Goal: Task Accomplishment & Management: Use online tool/utility

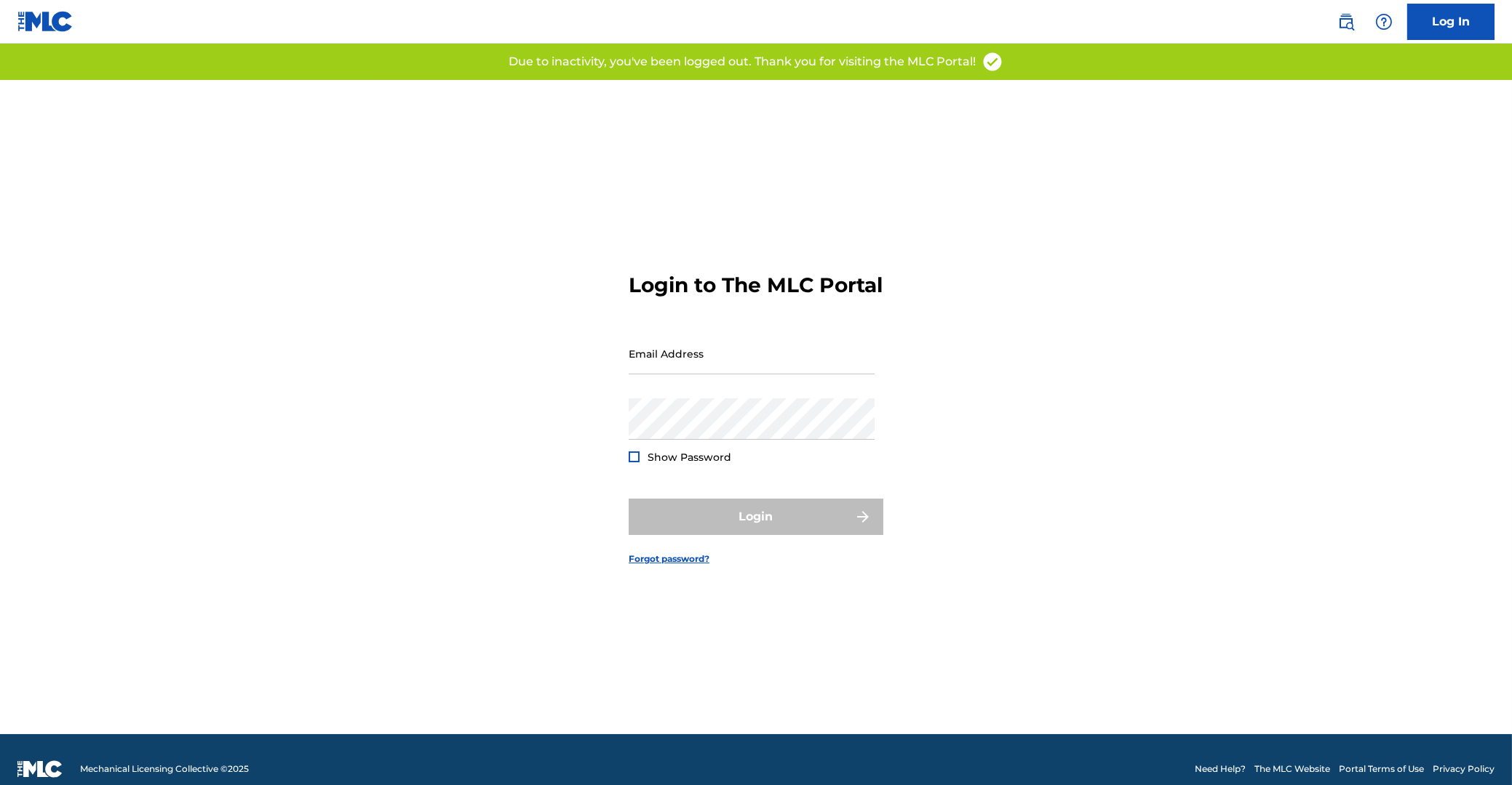
type input "[EMAIL_ADDRESS][DOMAIN_NAME]"
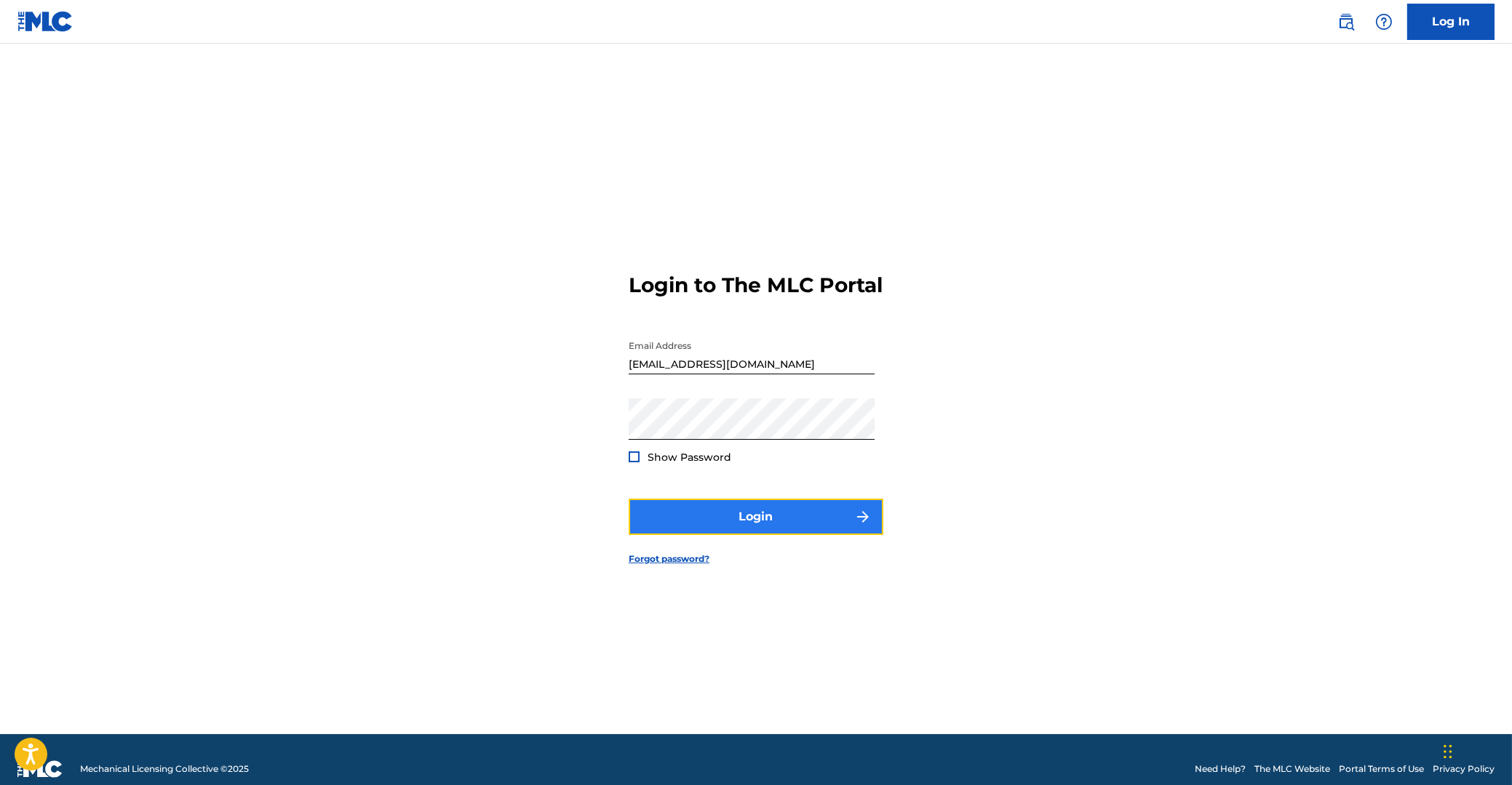
click at [754, 527] on button "Login" at bounding box center [756, 517] width 255 height 36
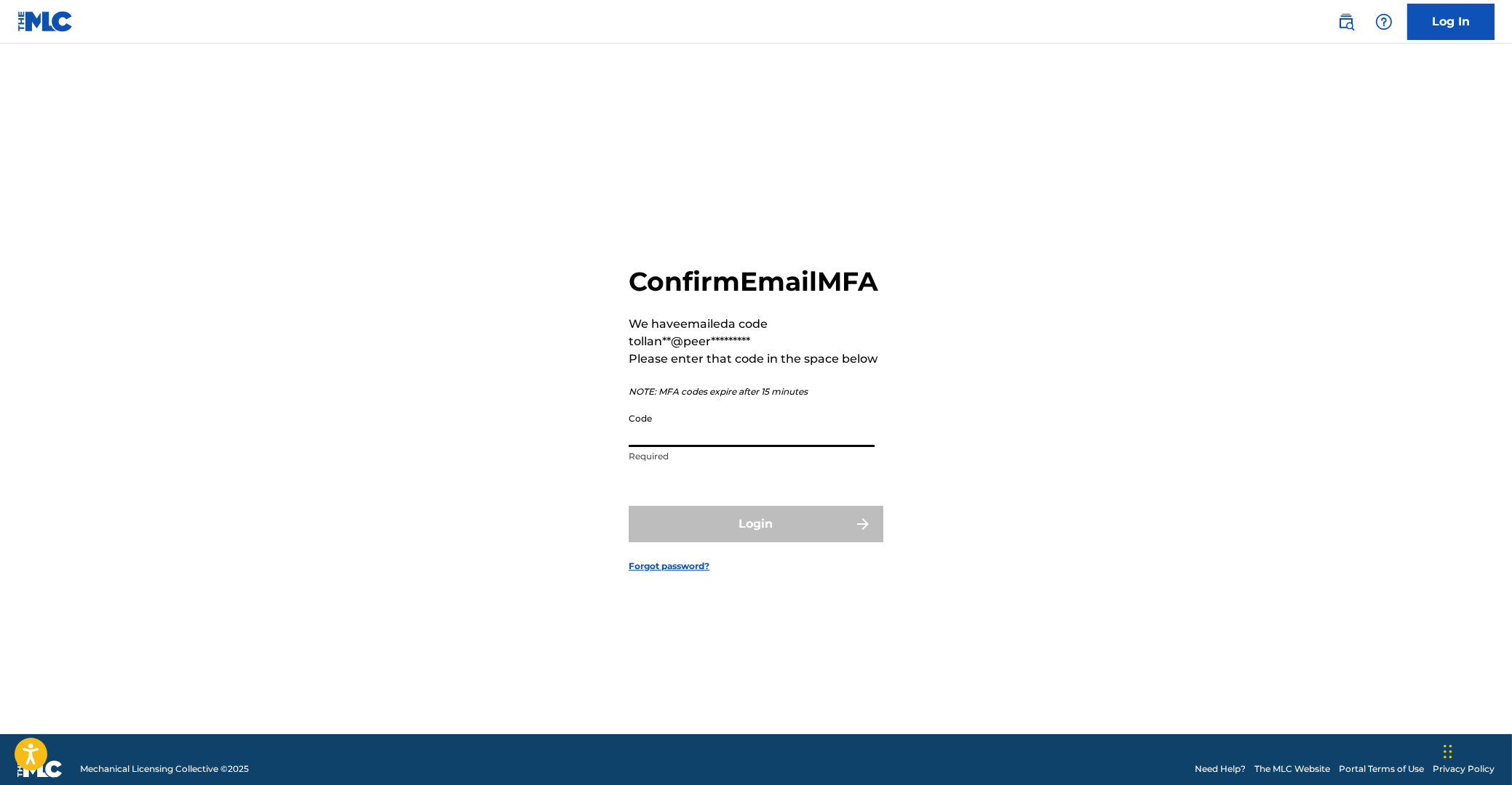
click at [677, 447] on input "Code" at bounding box center [751, 426] width 246 height 41
paste input "806251"
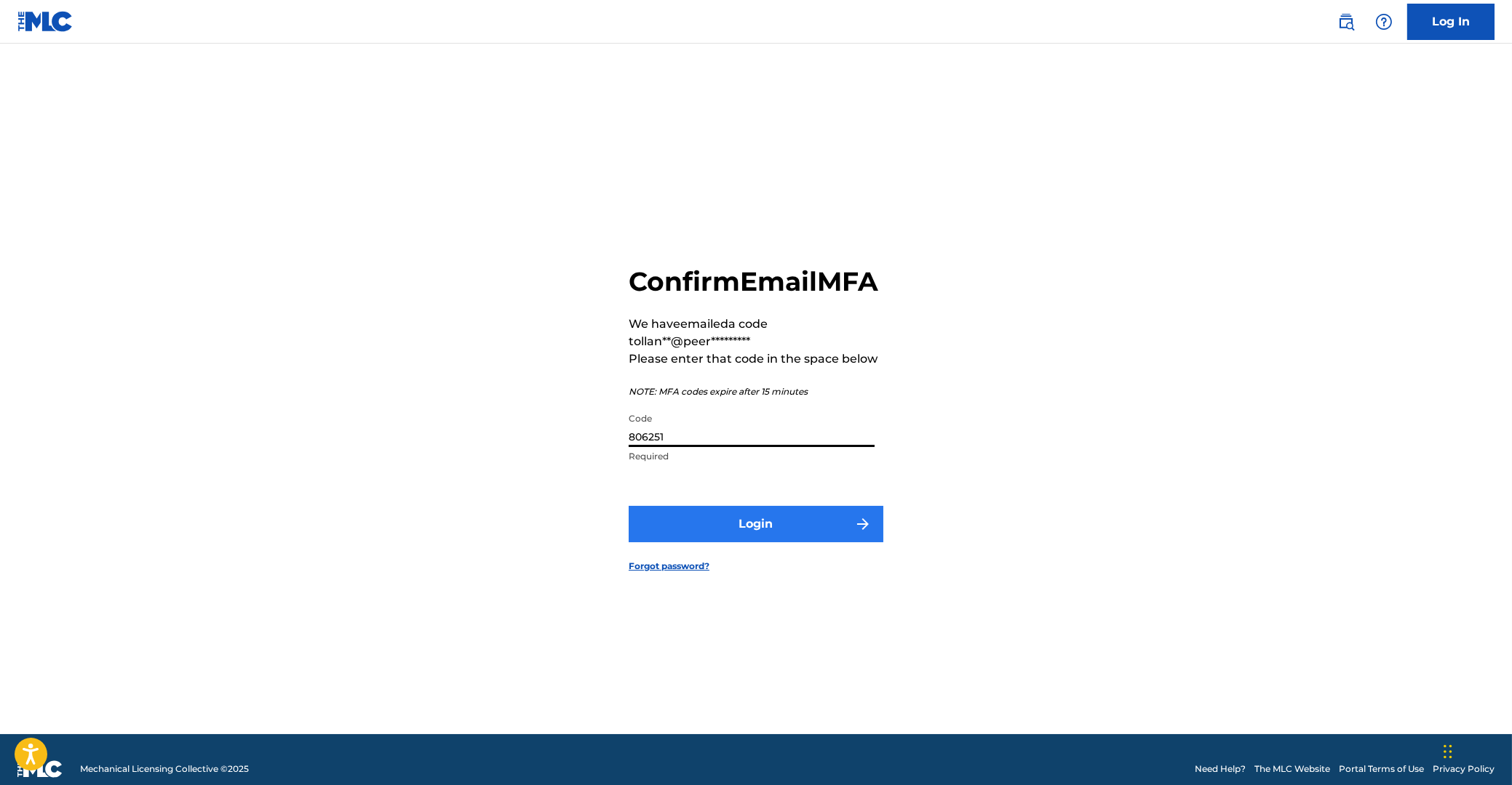
type input "806251"
click at [757, 542] on button "Login" at bounding box center [756, 524] width 255 height 36
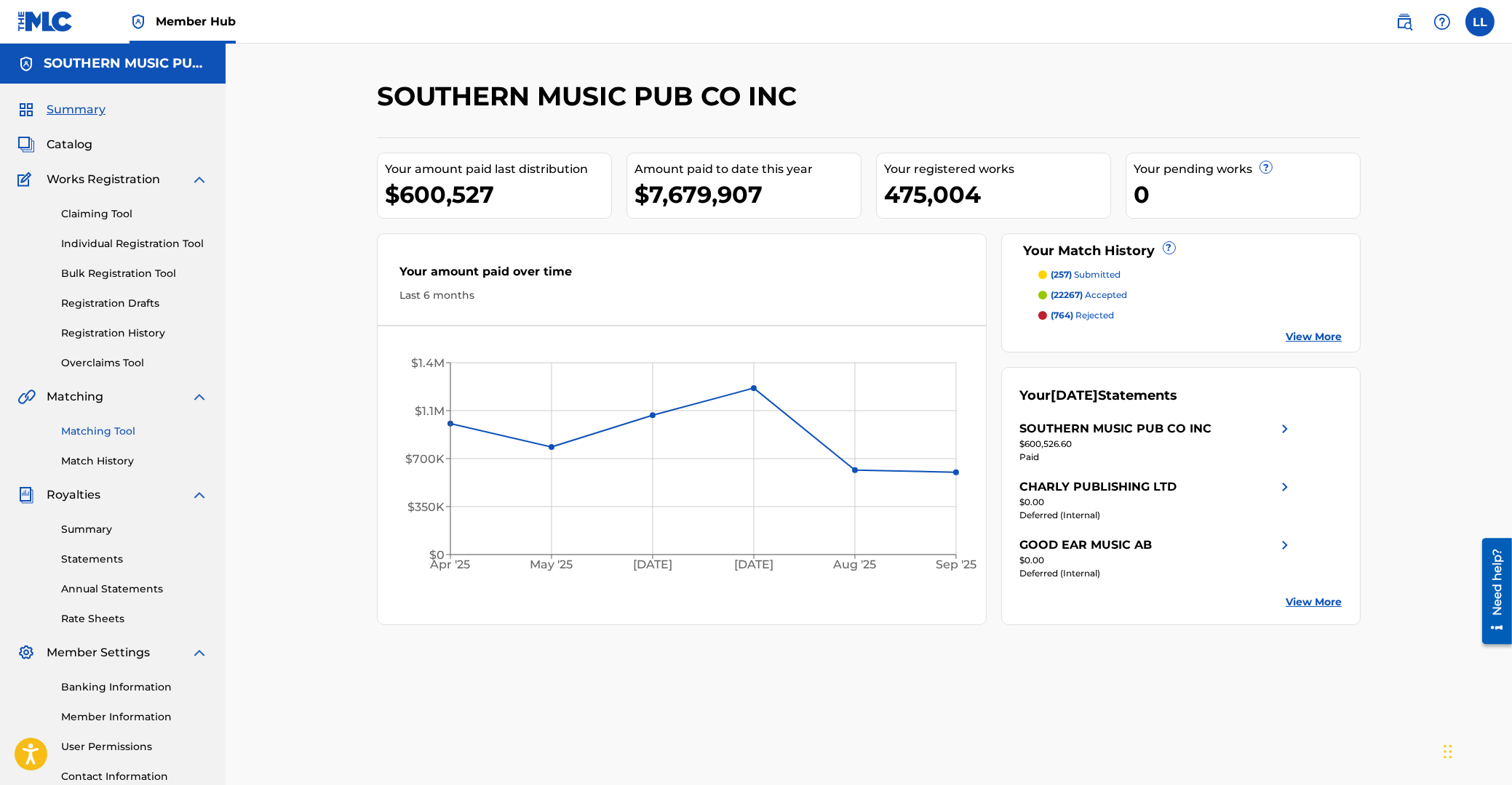
click at [98, 430] on link "Matching Tool" at bounding box center [135, 431] width 147 height 15
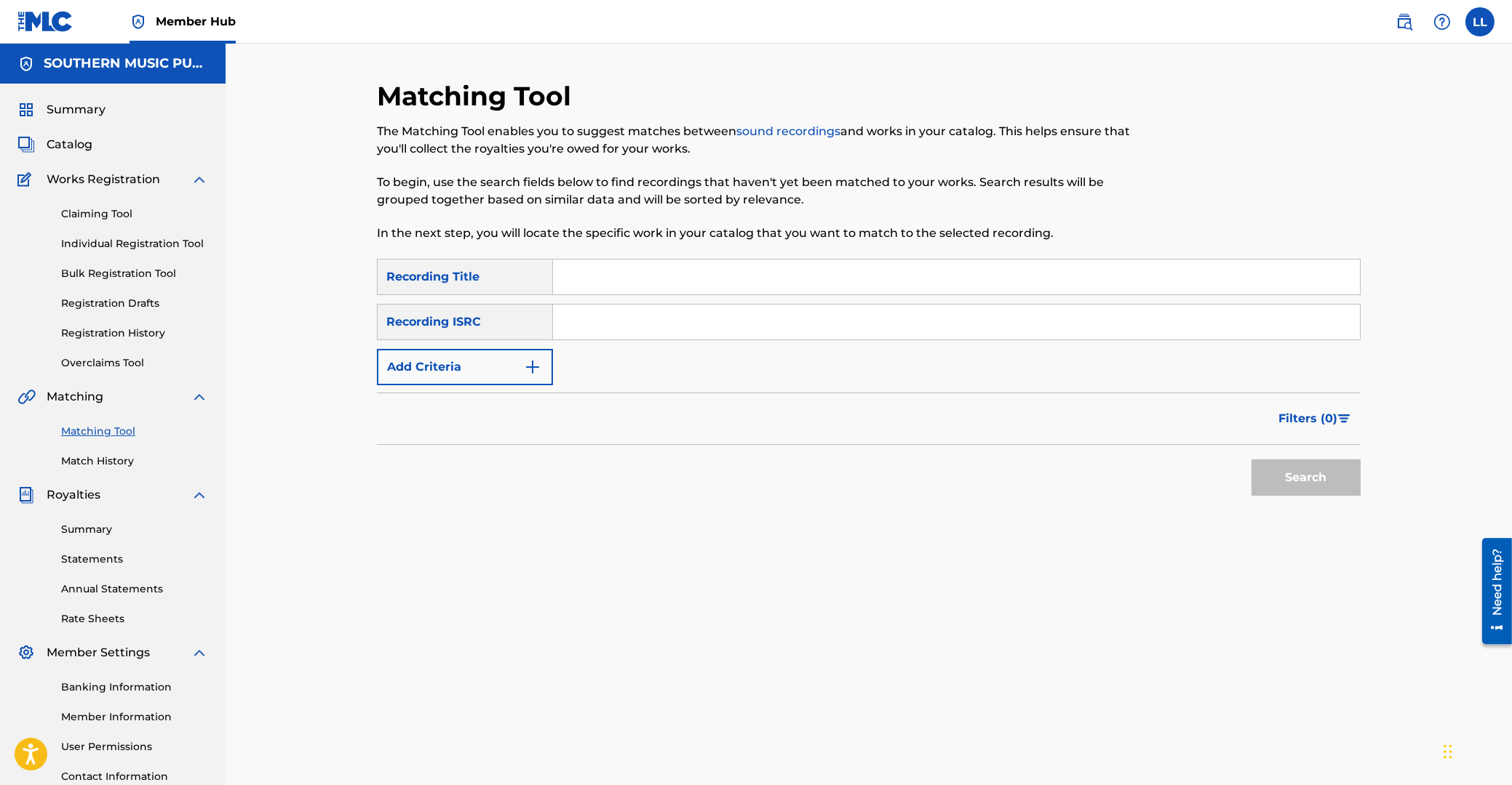
click at [588, 278] on input "Search Form" at bounding box center [956, 276] width 806 height 35
click at [649, 271] on input "mi mayor a" at bounding box center [956, 276] width 806 height 35
type input "mi mayor anhelo"
click at [1252, 459] on button "Search" at bounding box center [1306, 477] width 109 height 36
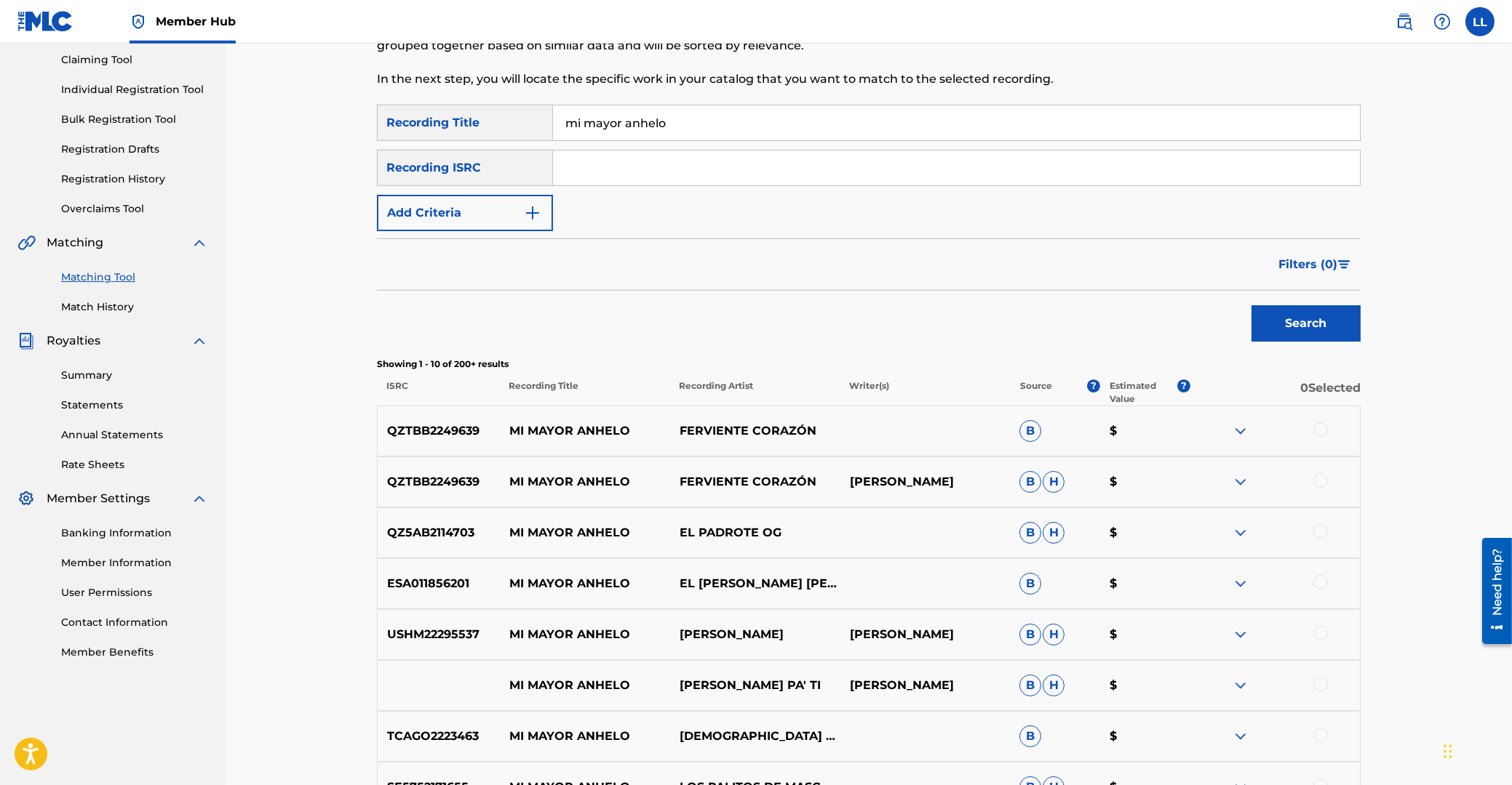
scroll to position [156, 0]
click at [619, 162] on input "Search Form" at bounding box center [956, 166] width 806 height 35
click at [455, 212] on button "Add Criteria" at bounding box center [464, 211] width 176 height 36
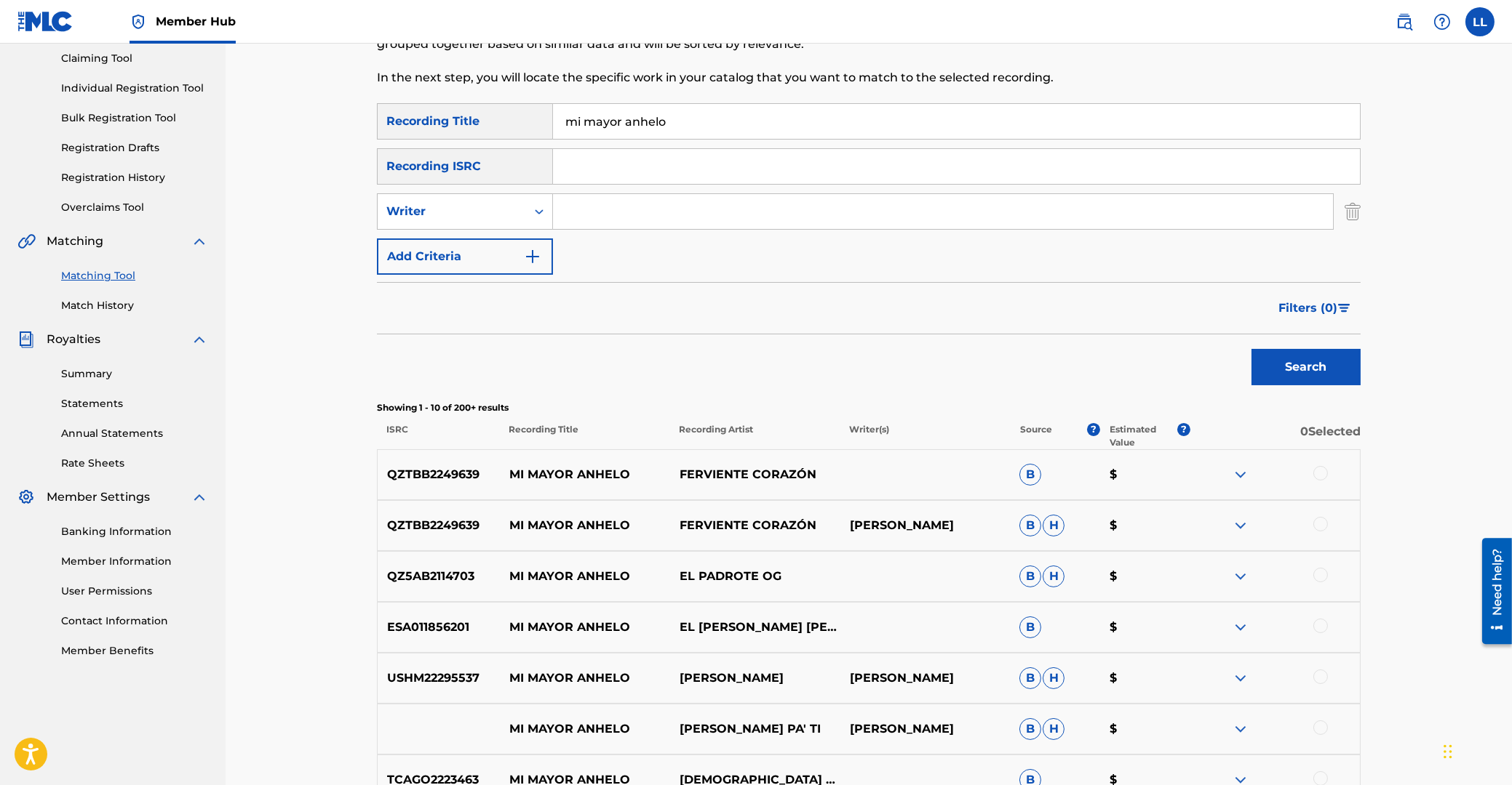
click at [597, 212] on input "Search Form" at bounding box center [943, 211] width 780 height 35
type input "[PERSON_NAME]"
click at [1252, 349] on button "Search" at bounding box center [1306, 367] width 109 height 36
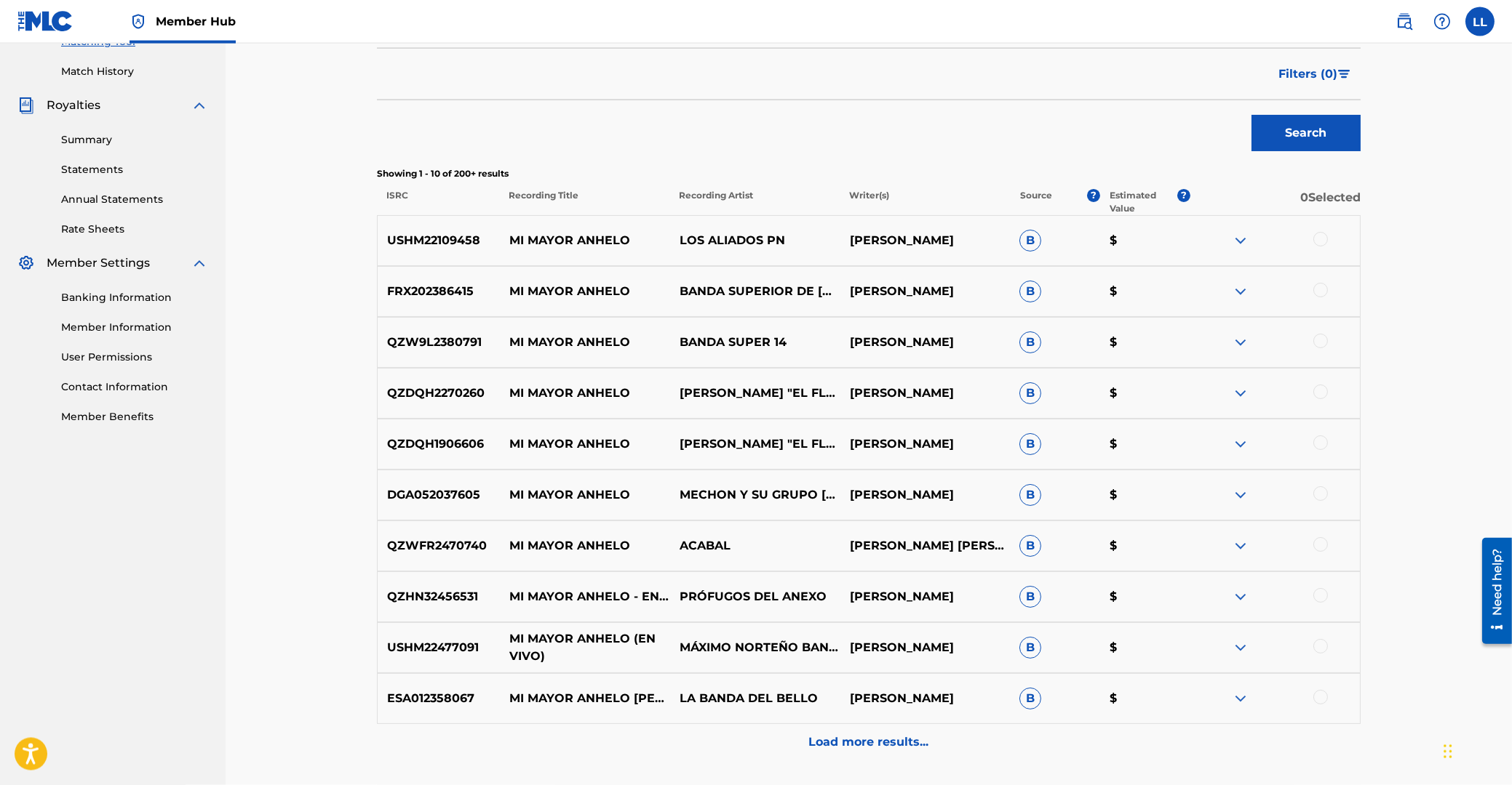
scroll to position [427, 0]
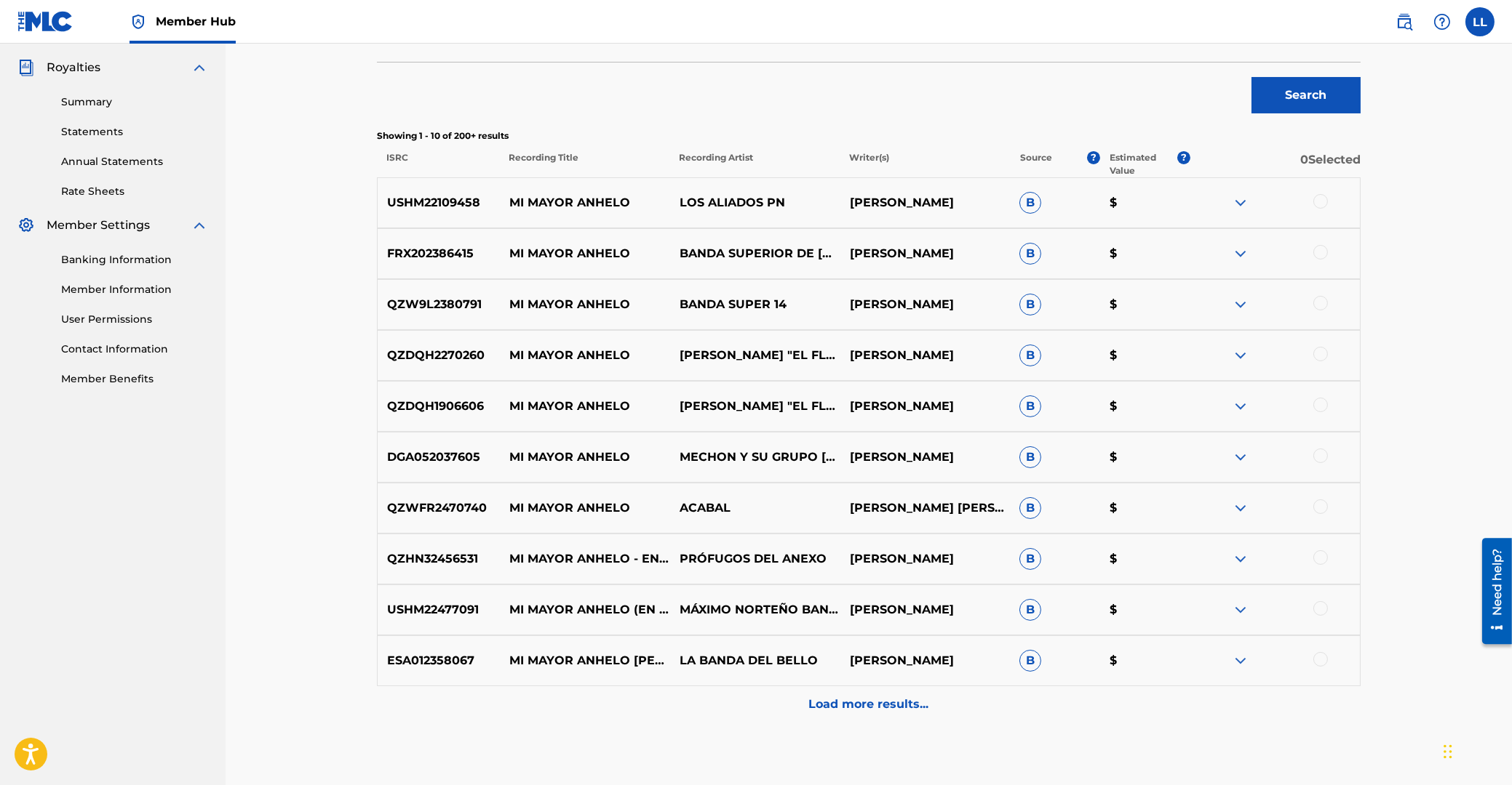
click at [446, 197] on p "USHM22109458" at bounding box center [439, 203] width 123 height 18
copy p "USHM22109458"
click at [1321, 202] on div at bounding box center [1320, 201] width 15 height 15
click at [1319, 255] on div at bounding box center [1320, 252] width 15 height 15
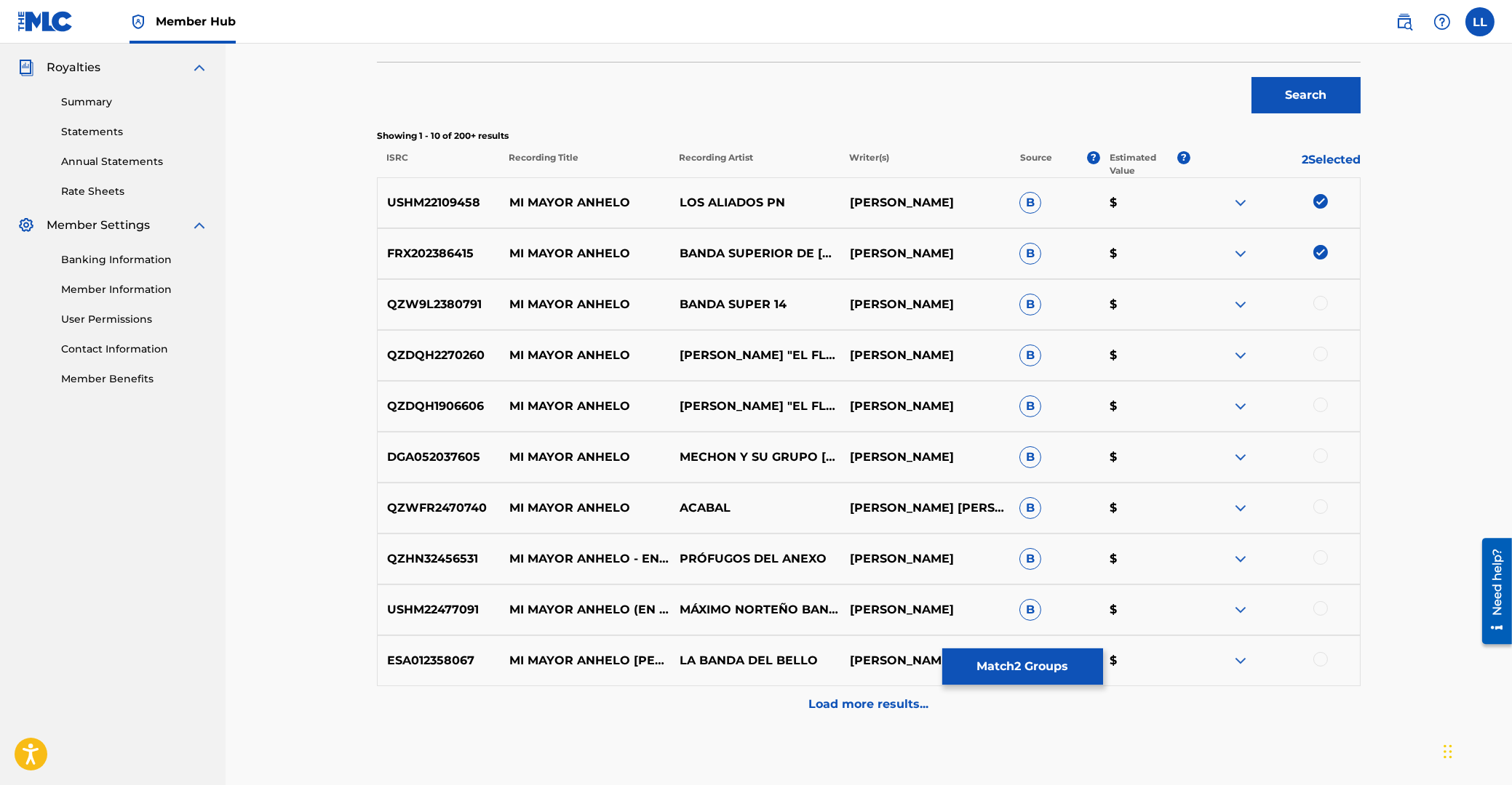
click at [1322, 299] on div at bounding box center [1320, 303] width 15 height 15
click at [1319, 353] on div at bounding box center [1320, 354] width 15 height 15
click at [1318, 406] on div at bounding box center [1320, 405] width 15 height 15
click at [1321, 457] on div at bounding box center [1320, 456] width 15 height 15
click at [1319, 505] on div at bounding box center [1320, 507] width 15 height 15
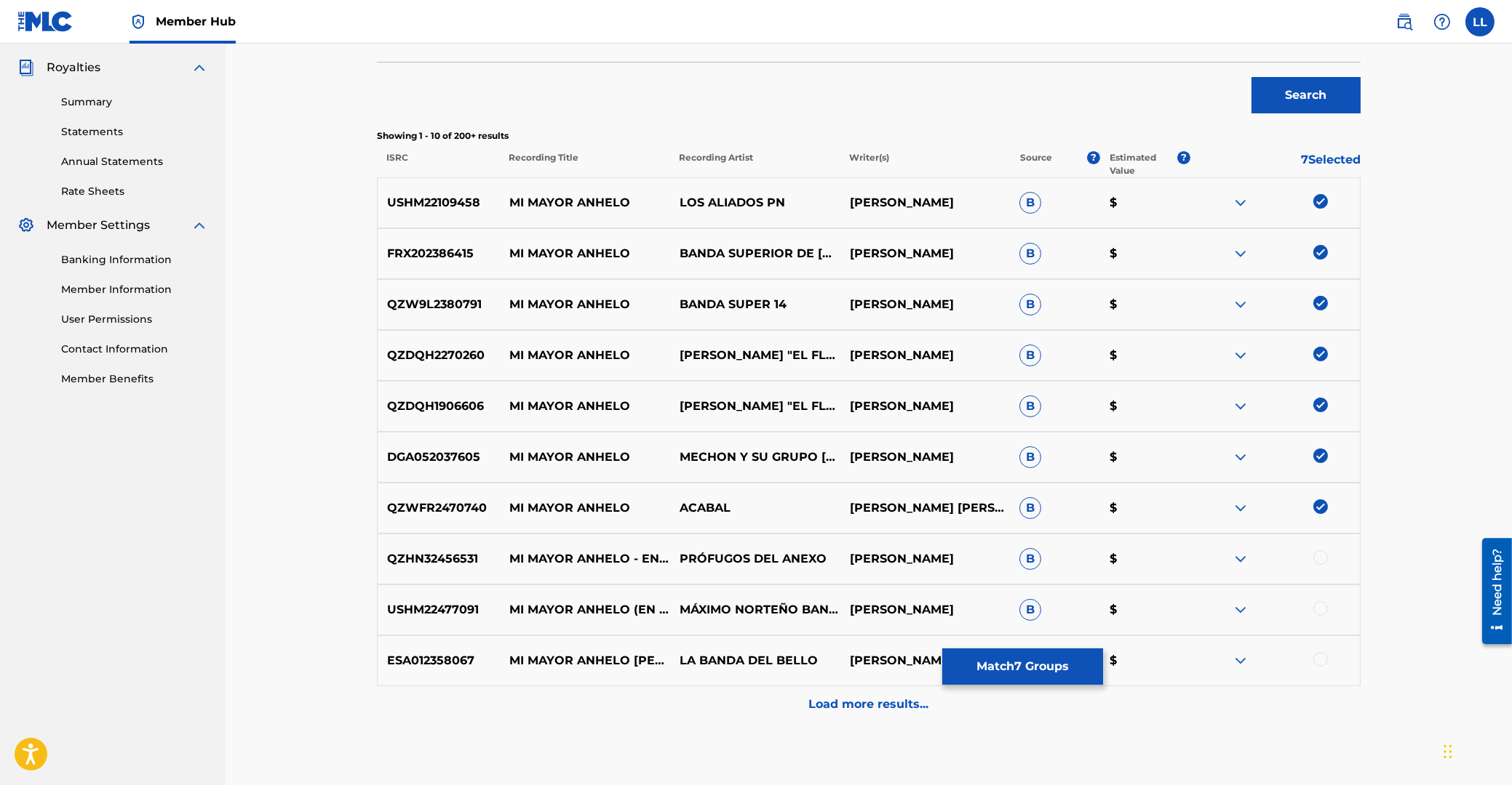
click at [1318, 561] on div at bounding box center [1320, 558] width 15 height 15
click at [1321, 503] on img at bounding box center [1320, 507] width 15 height 15
click at [1318, 609] on div at bounding box center [1320, 608] width 15 height 15
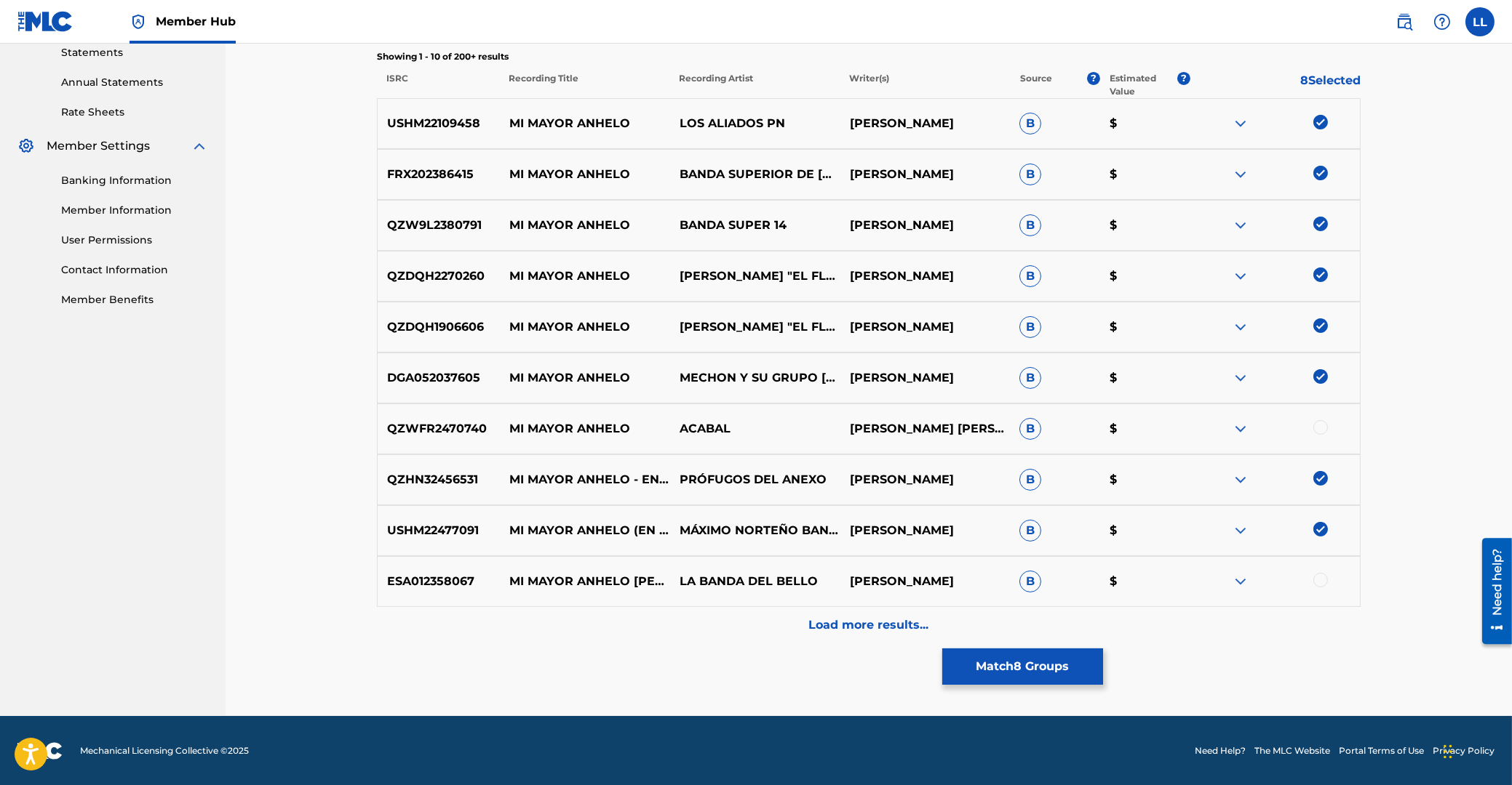
click at [1318, 579] on div at bounding box center [1320, 580] width 15 height 15
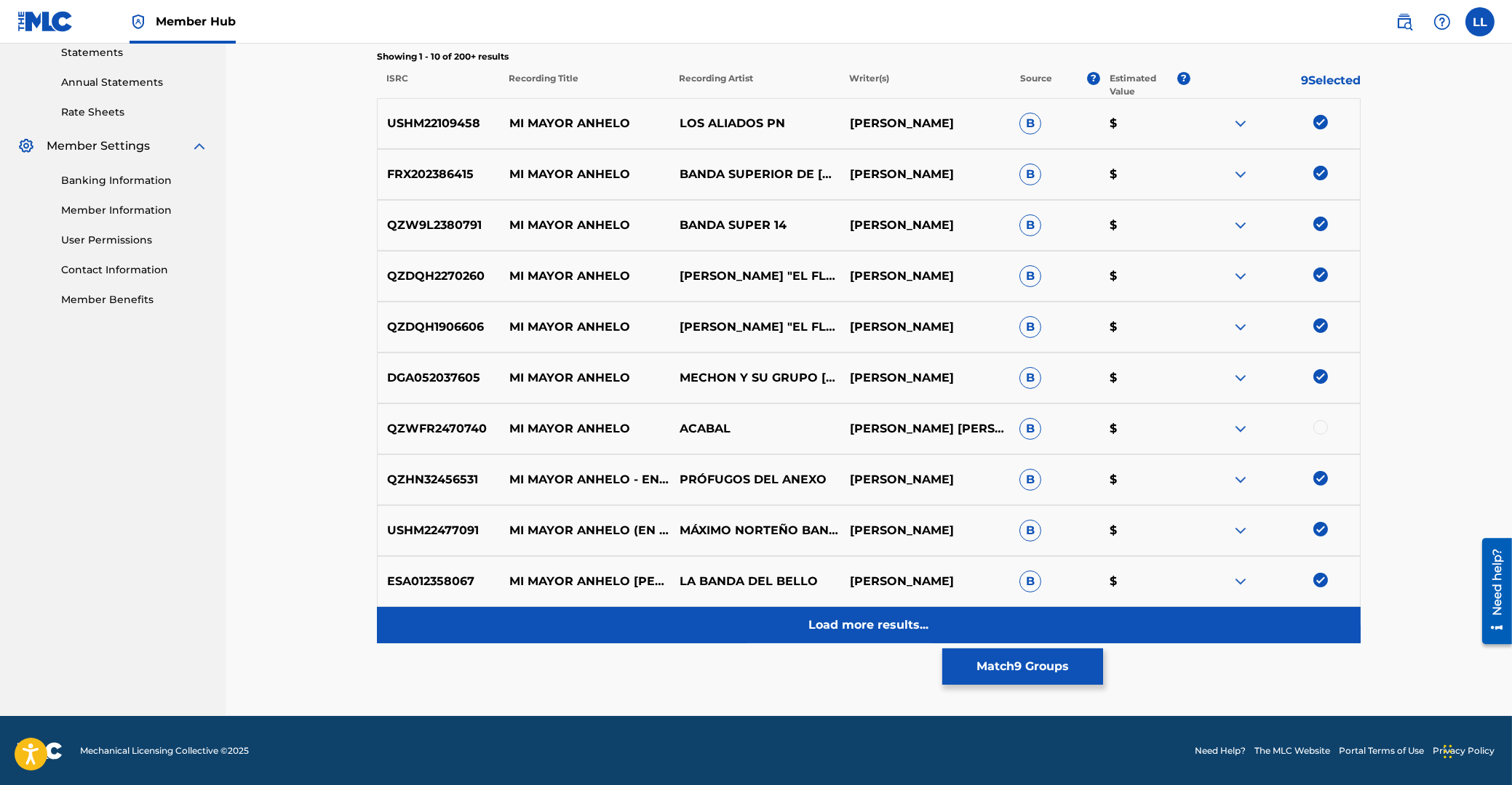
click at [872, 627] on p "Load more results..." at bounding box center [868, 625] width 120 height 18
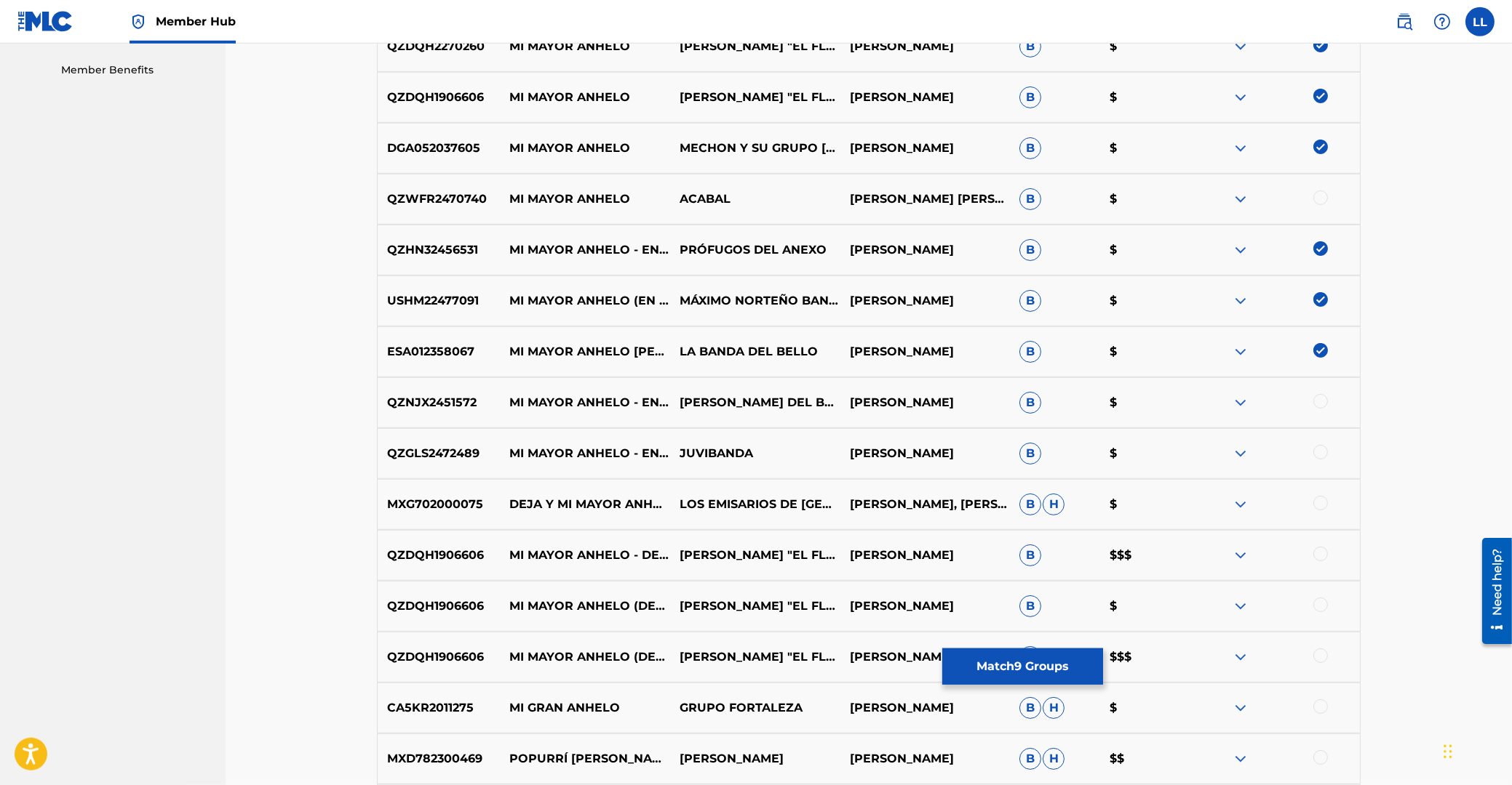
scroll to position [739, 0]
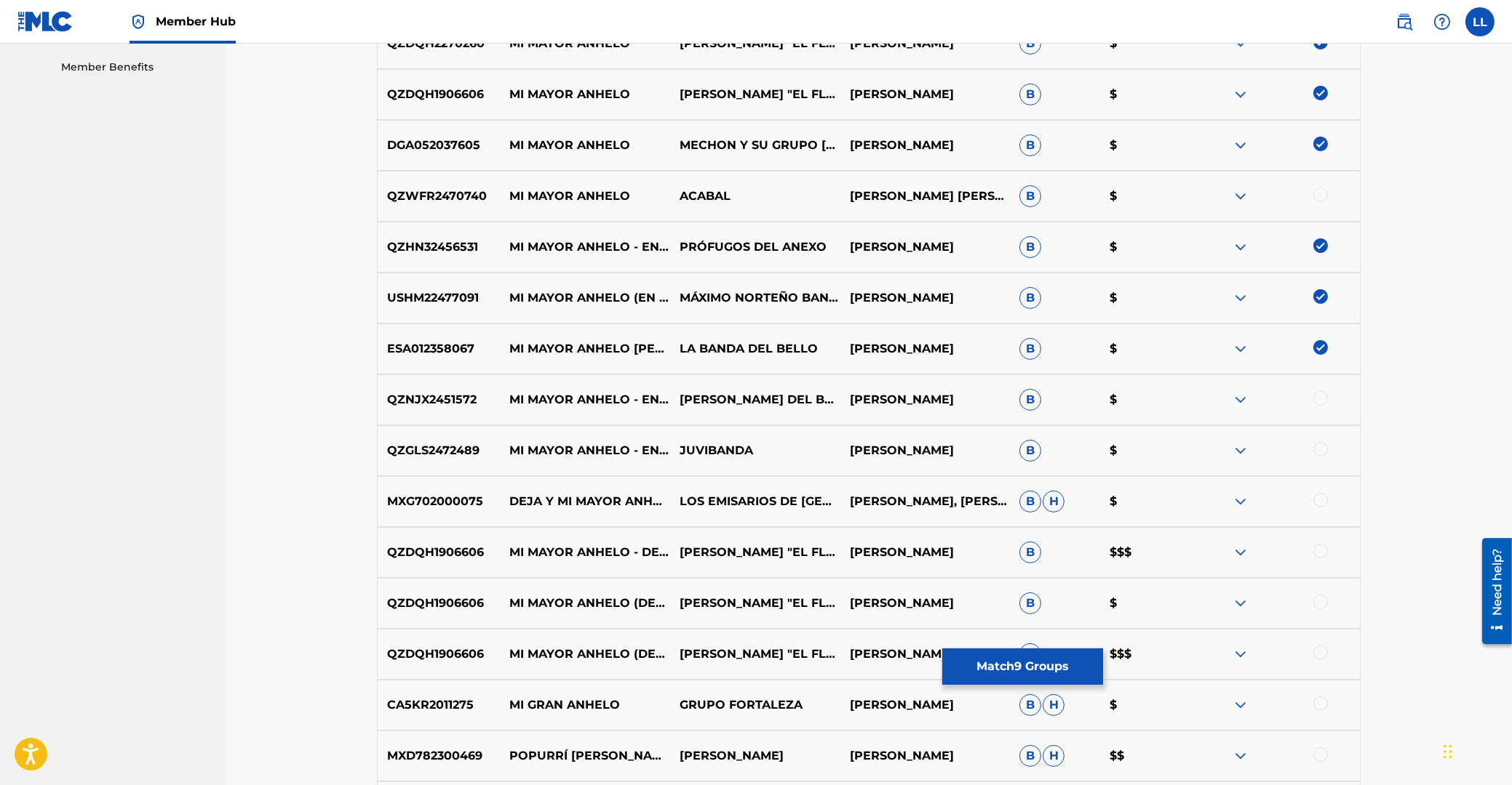
click at [1316, 401] on div at bounding box center [1320, 398] width 15 height 15
click at [1322, 450] on div at bounding box center [1320, 449] width 15 height 15
click at [1324, 551] on div at bounding box center [1320, 551] width 15 height 15
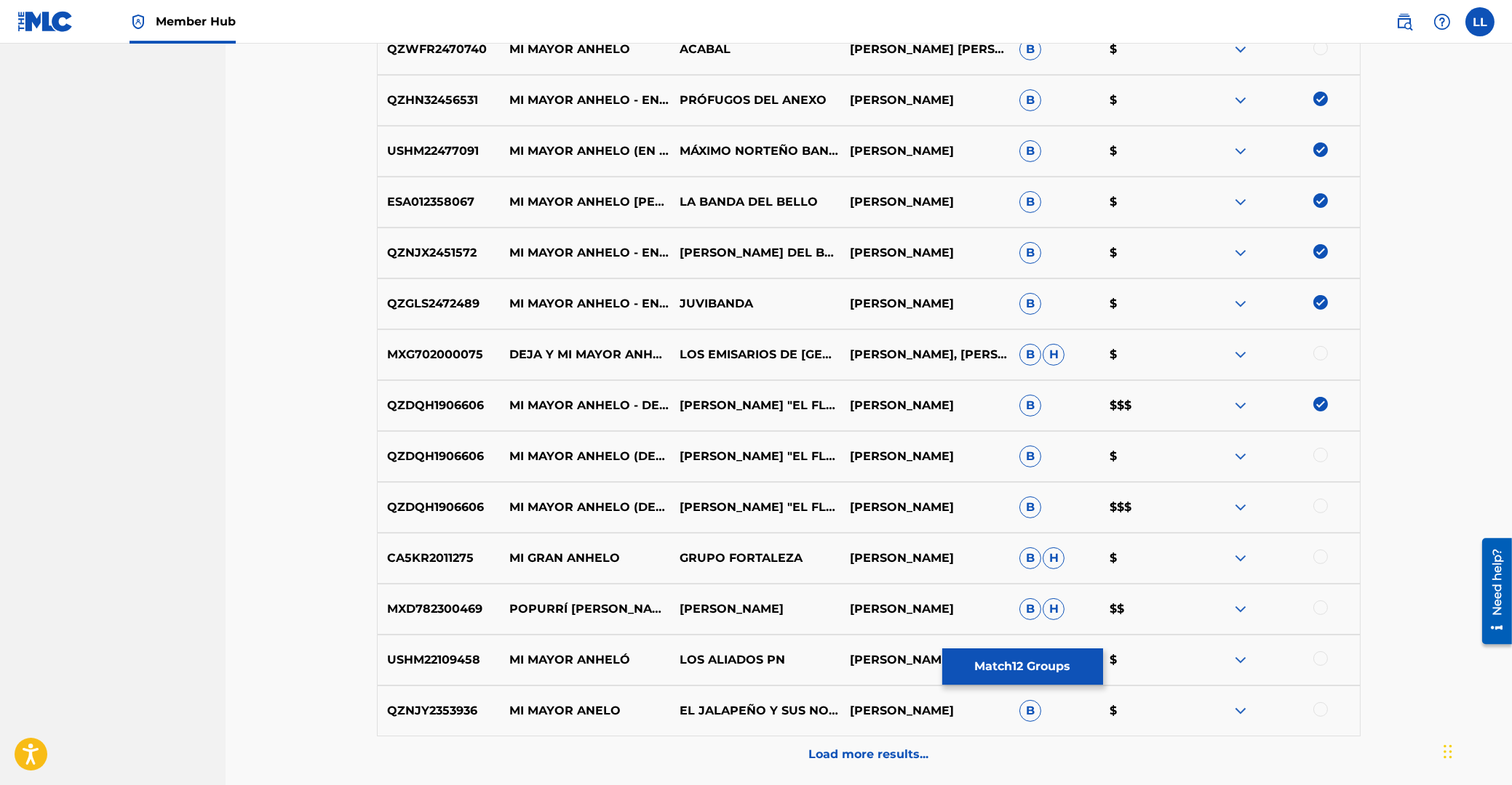
scroll to position [895, 0]
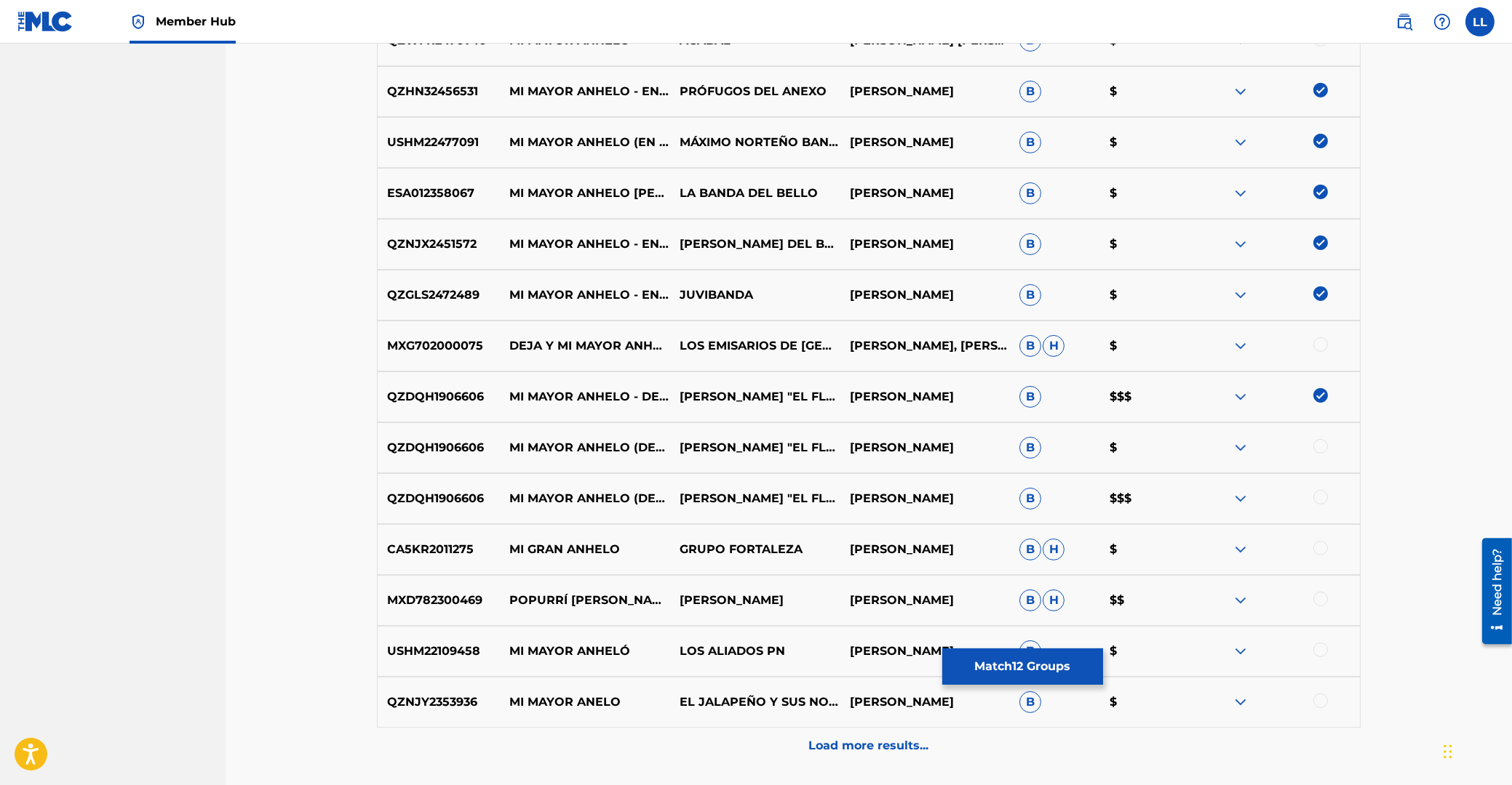
click at [445, 446] on p "QZDQH1906606" at bounding box center [439, 448] width 123 height 18
copy p "QZDQH1906606"
click at [1316, 447] on div at bounding box center [1320, 446] width 15 height 15
click at [1319, 499] on div at bounding box center [1320, 497] width 15 height 15
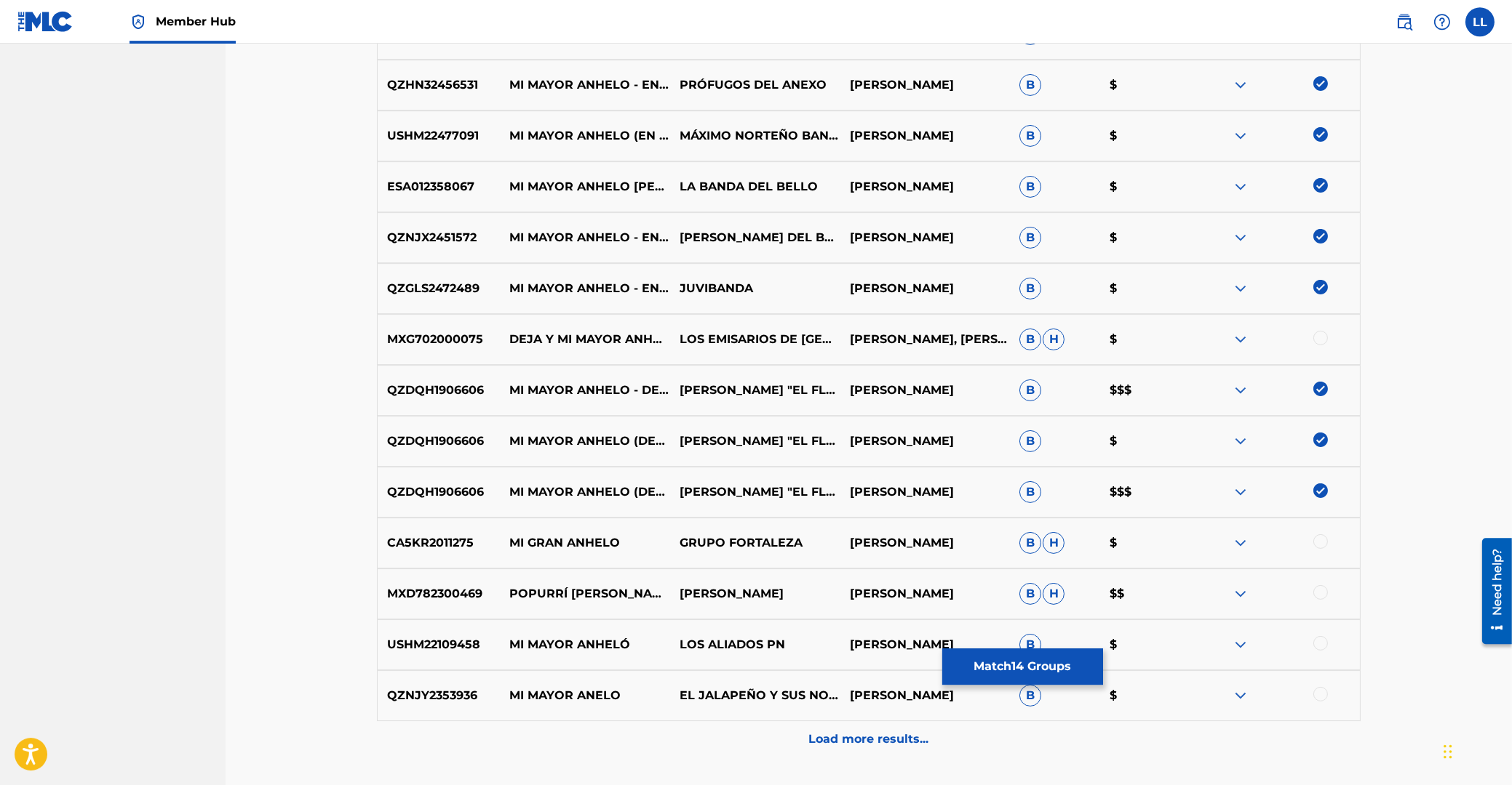
scroll to position [1016, 0]
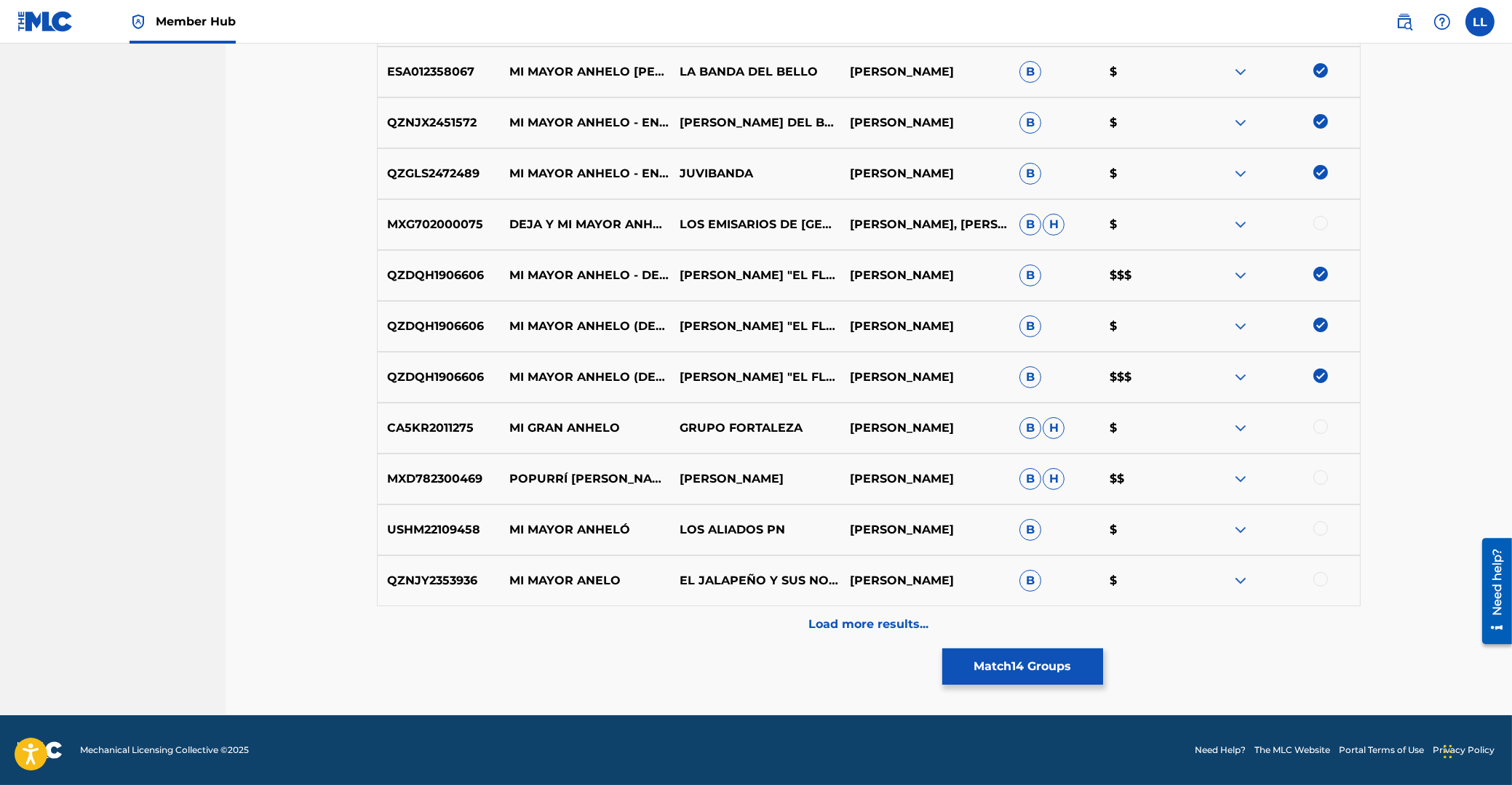
click at [1319, 529] on div at bounding box center [1320, 529] width 15 height 15
click at [1317, 578] on div at bounding box center [1320, 579] width 15 height 15
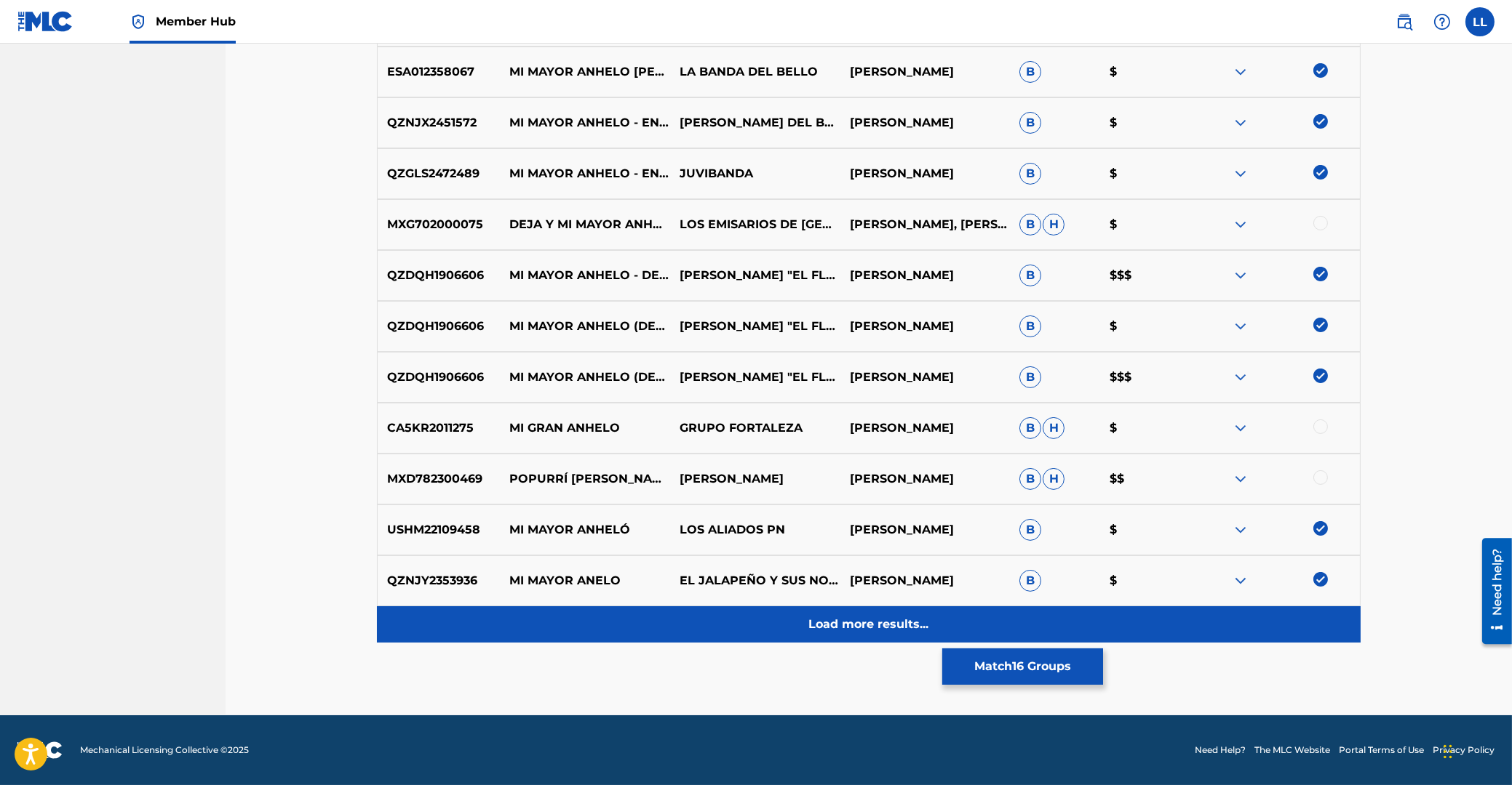
click at [882, 622] on p "Load more results..." at bounding box center [868, 625] width 120 height 18
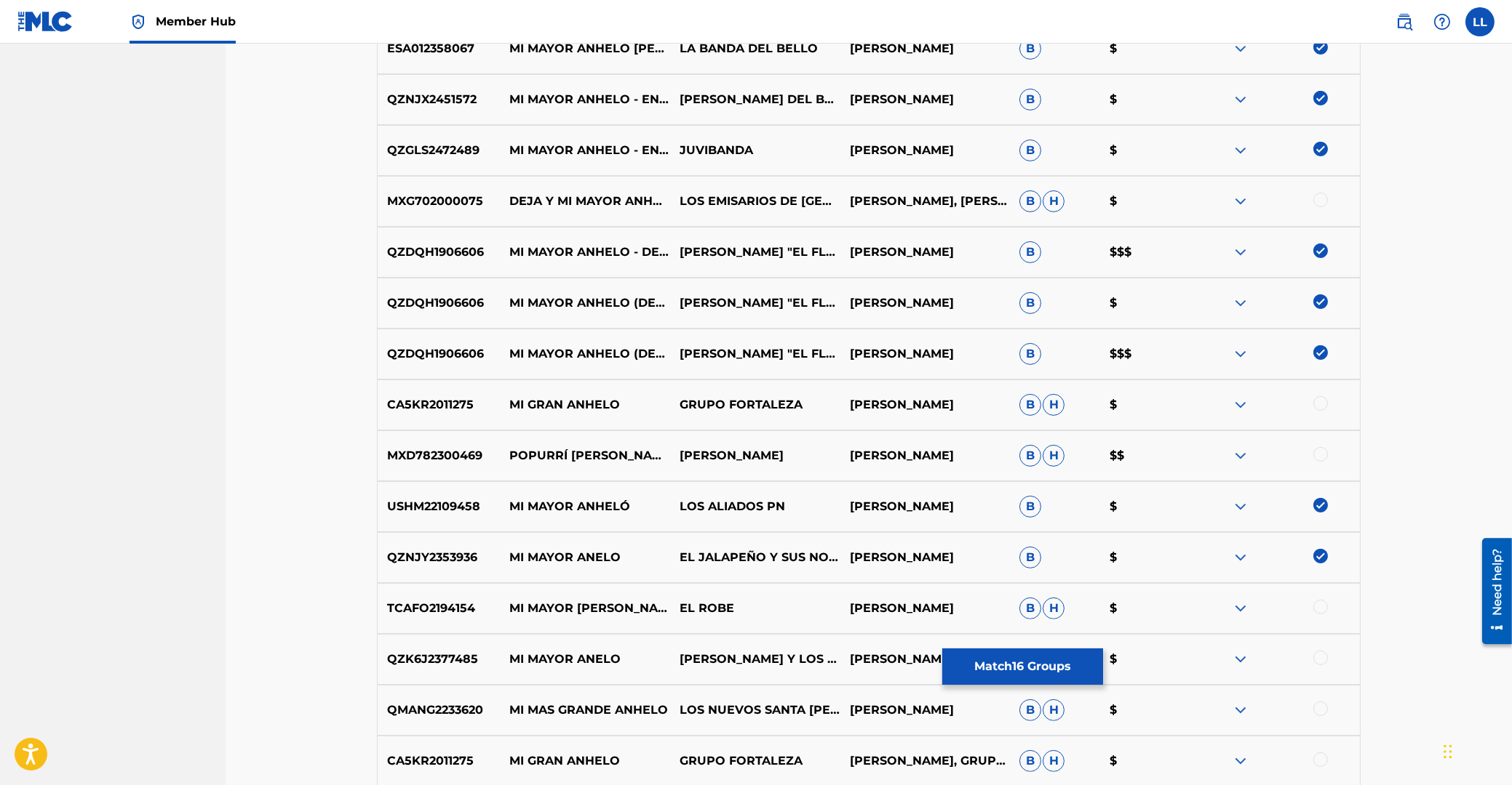
scroll to position [1051, 0]
